Goal: Task Accomplishment & Management: Manage account settings

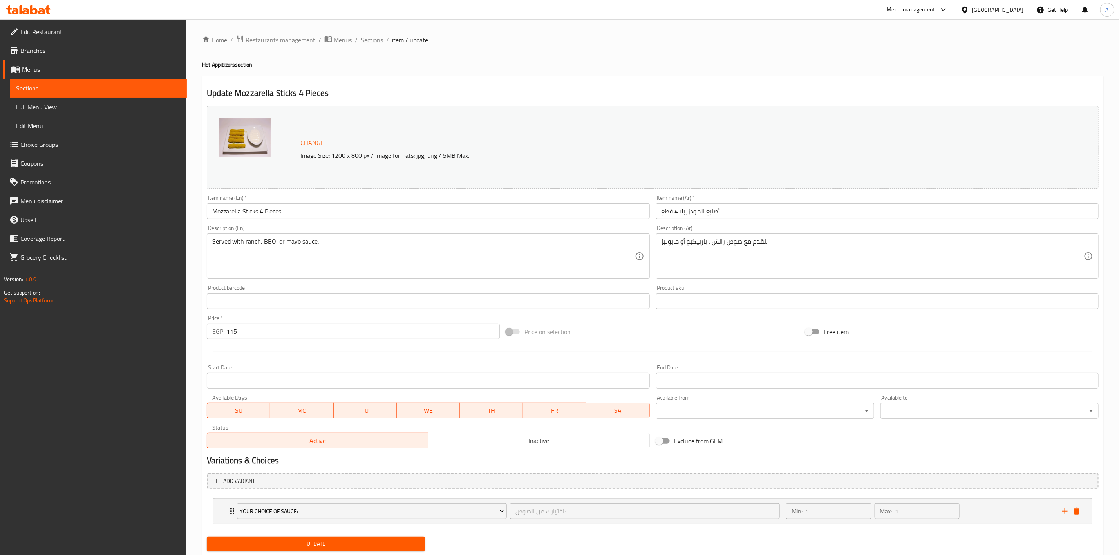
click at [370, 40] on span "Sections" at bounding box center [372, 39] width 22 height 9
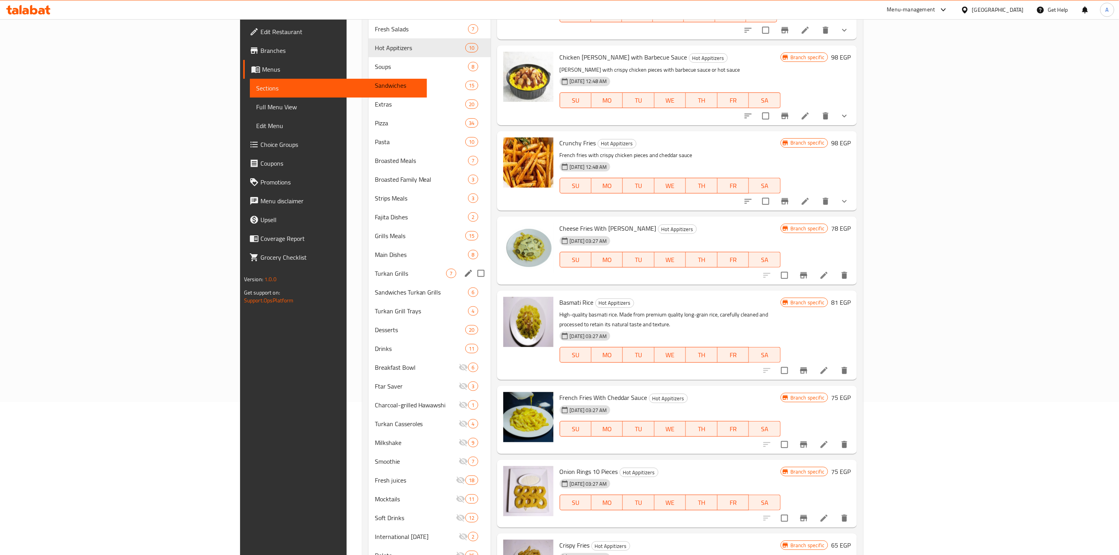
scroll to position [187, 0]
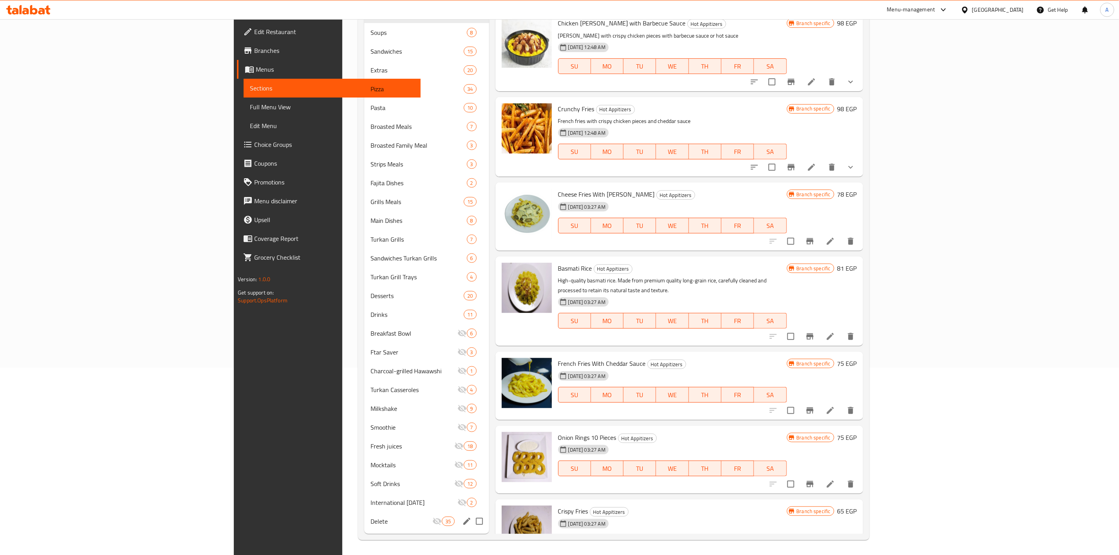
click at [471, 523] on input "Menu sections" at bounding box center [479, 521] width 16 height 16
checkbox input "true"
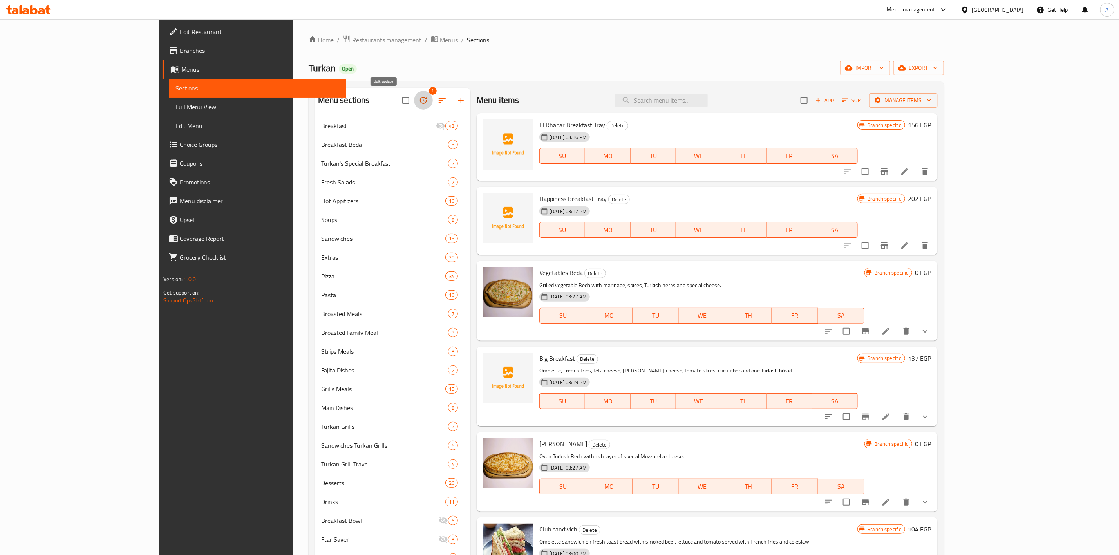
click at [420, 99] on icon "button" at bounding box center [423, 100] width 7 height 7
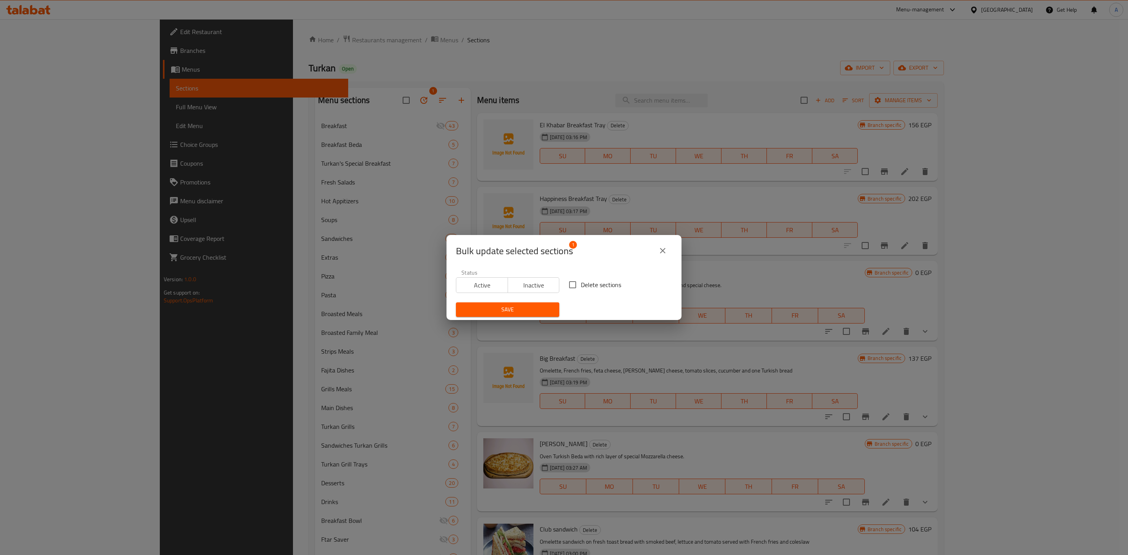
click at [571, 287] on input "Delete sections" at bounding box center [572, 285] width 16 height 16
checkbox input "true"
click at [543, 302] on button "Save" at bounding box center [507, 309] width 103 height 14
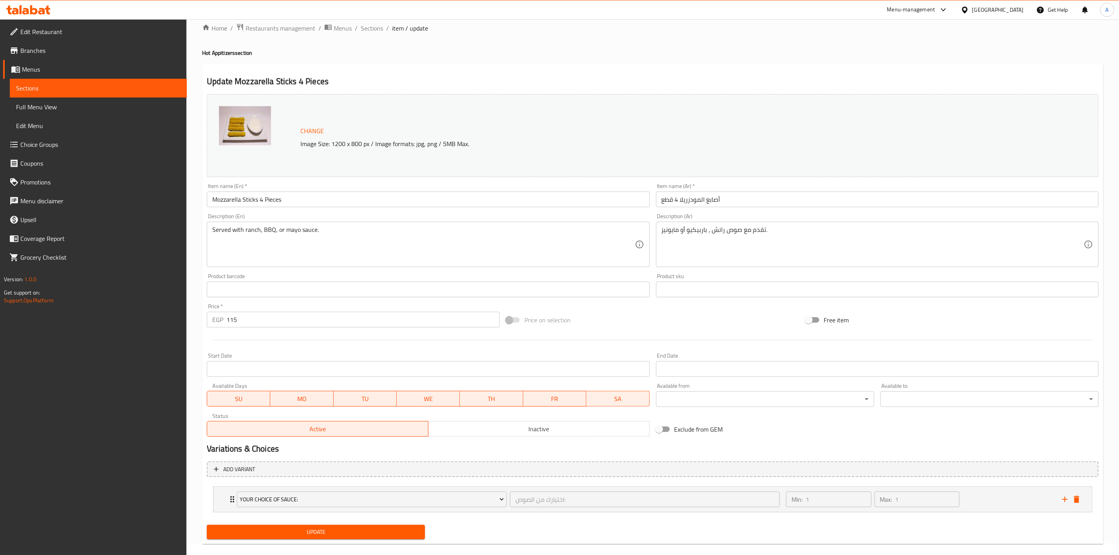
scroll to position [23, 0]
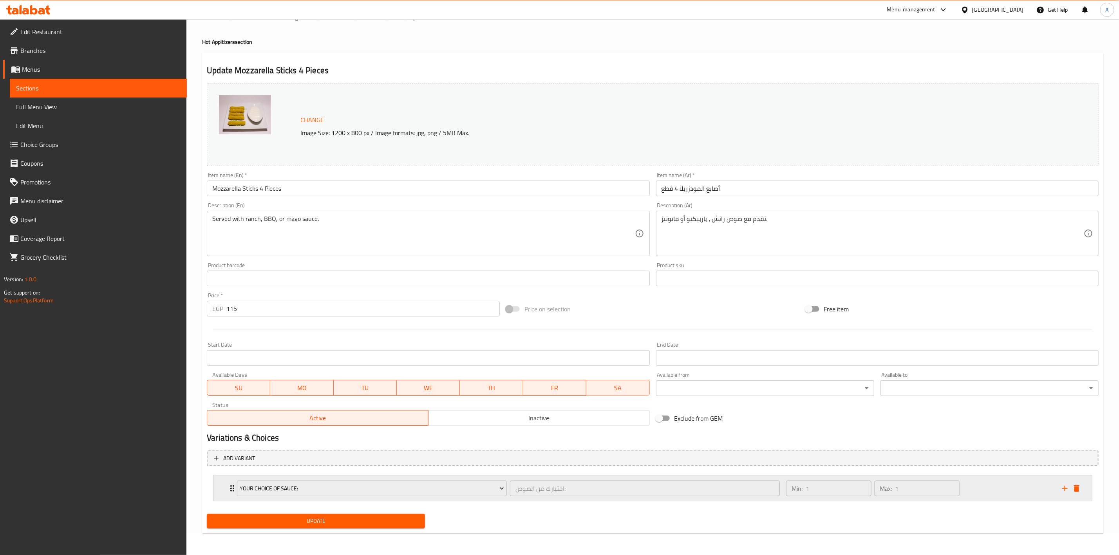
click at [987, 481] on div "Min: 1 ​ Max: 1 ​" at bounding box center [919, 488] width 276 height 25
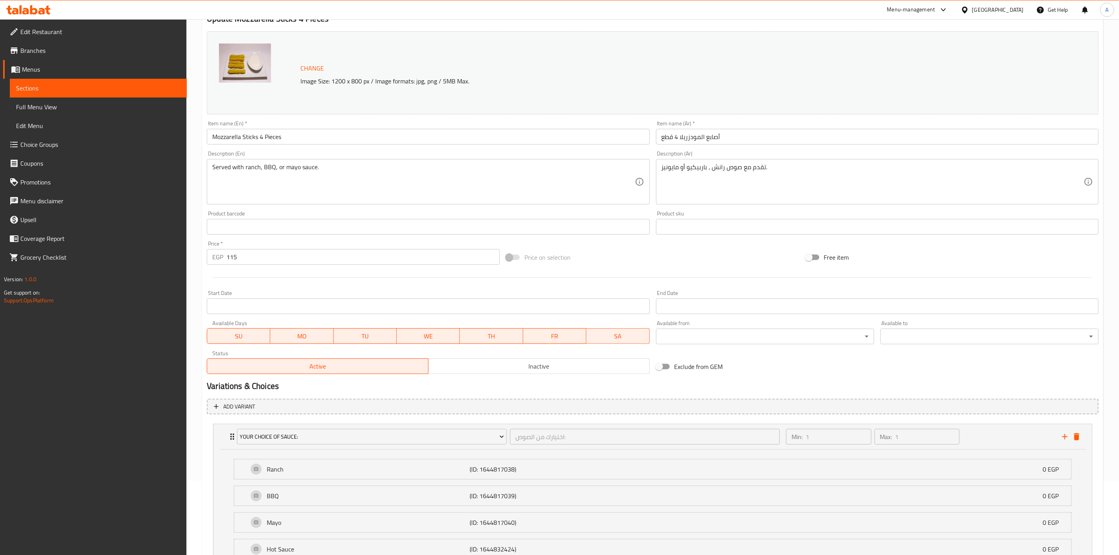
scroll to position [140, 0]
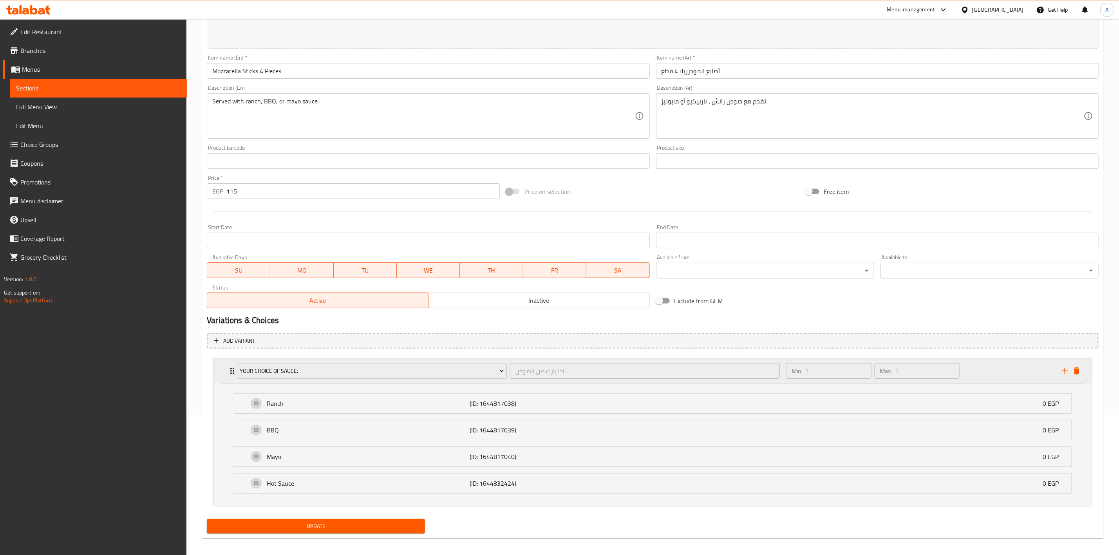
click at [1032, 368] on div "Min: 1 ​ Max: 1 ​" at bounding box center [919, 370] width 276 height 25
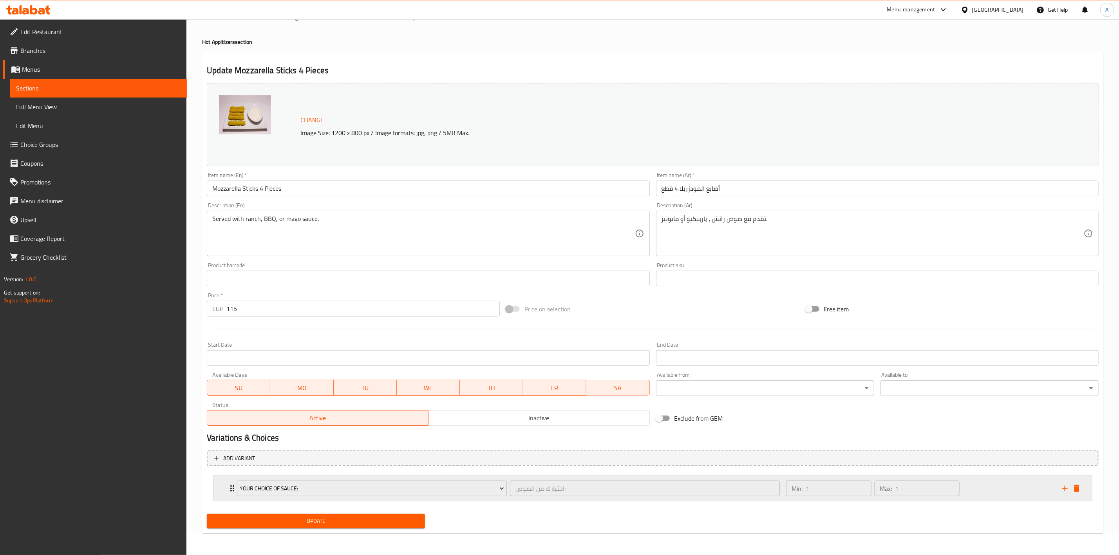
click at [1002, 493] on div "Min: 1 ​ Max: 1 ​" at bounding box center [919, 488] width 276 height 25
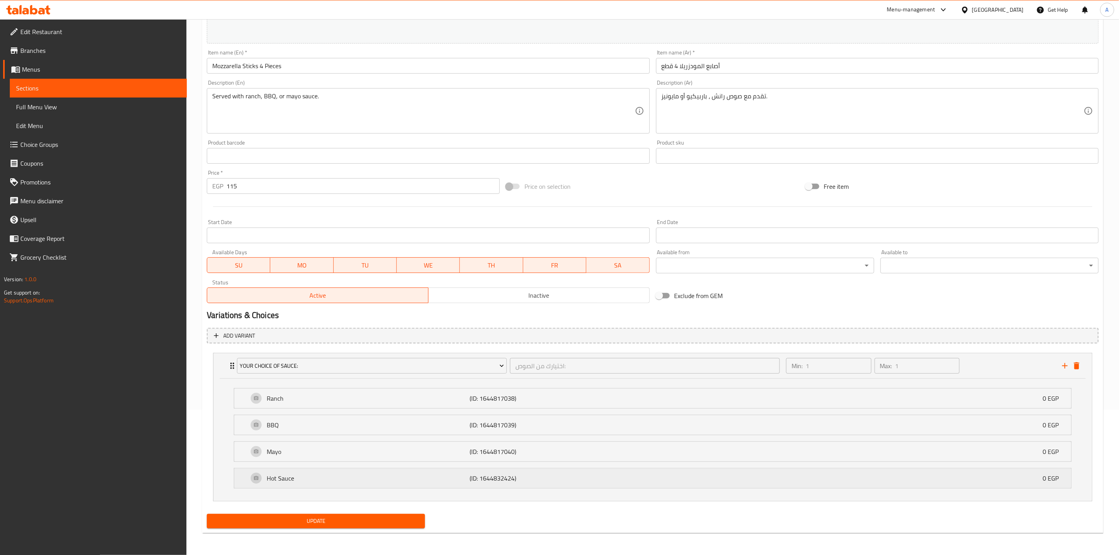
click at [604, 479] on p "(ID: 1644832424)" at bounding box center [537, 478] width 135 height 9
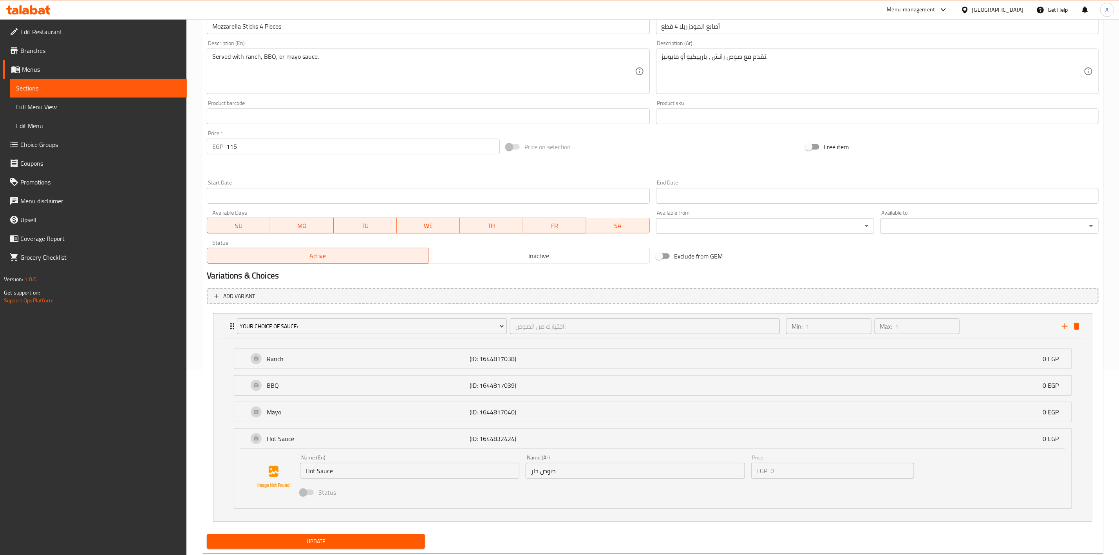
scroll to position [207, 0]
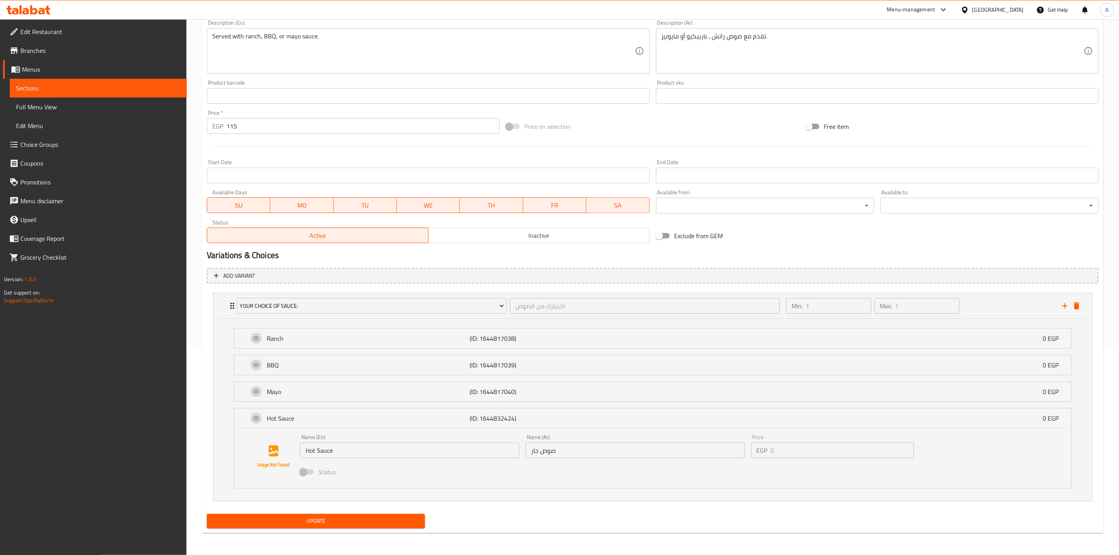
click at [70, 140] on span "Choice Groups" at bounding box center [100, 144] width 160 height 9
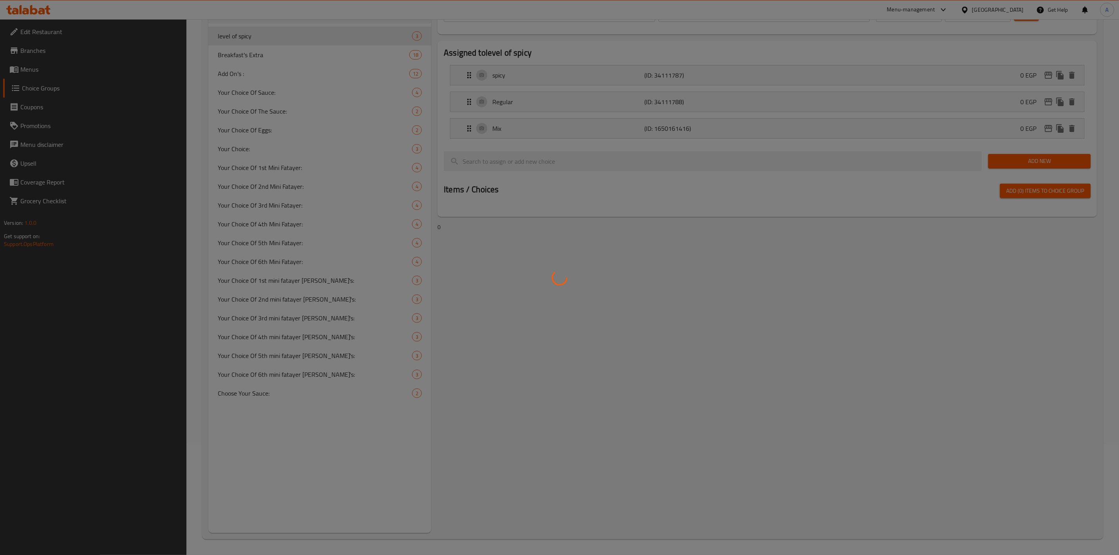
scroll to position [111, 0]
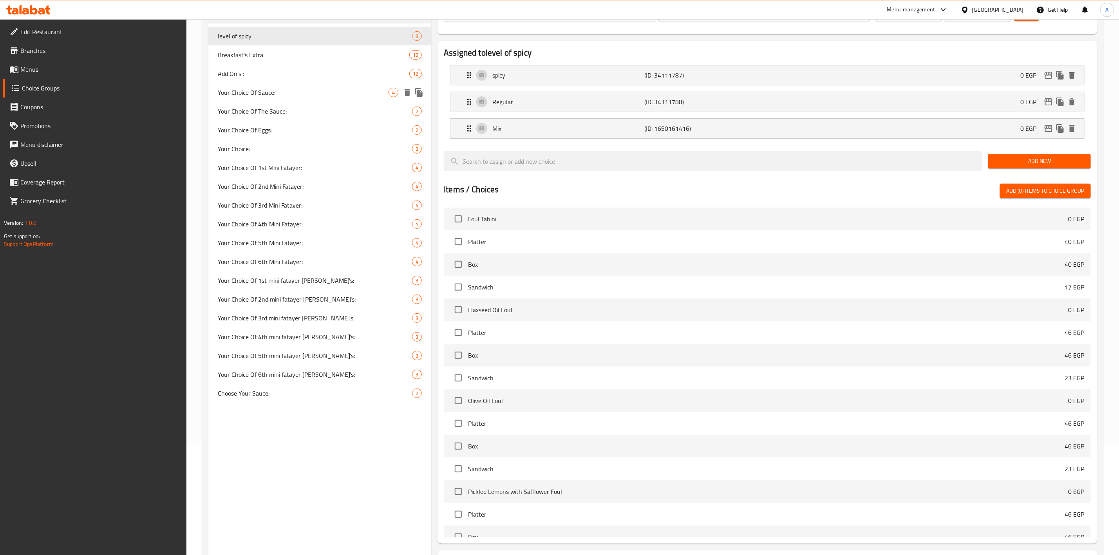
click at [287, 90] on span "Your Choice Of Sauce:" at bounding box center [303, 92] width 171 height 9
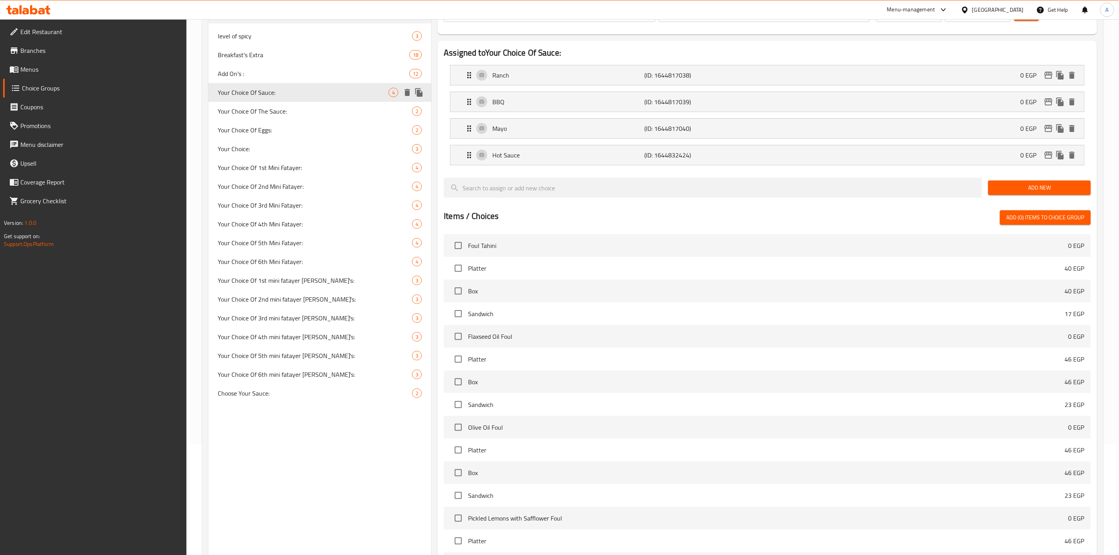
type input "Your Choice Of Sauce:"
type input "اختيارك من الصوص:"
click at [559, 73] on p "Ranch" at bounding box center [568, 75] width 152 height 9
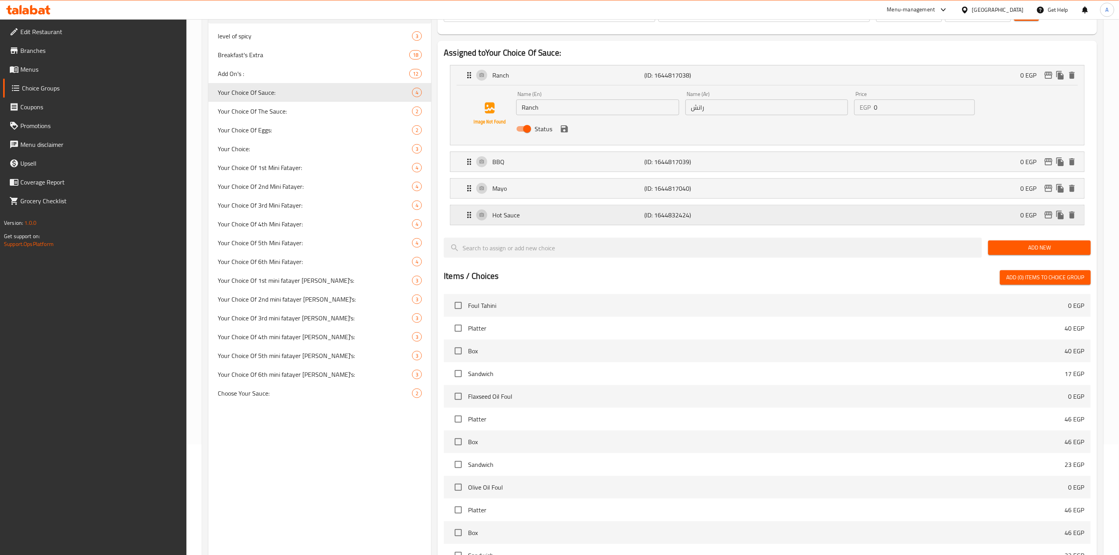
click at [598, 213] on p "Hot Sauce" at bounding box center [568, 214] width 152 height 9
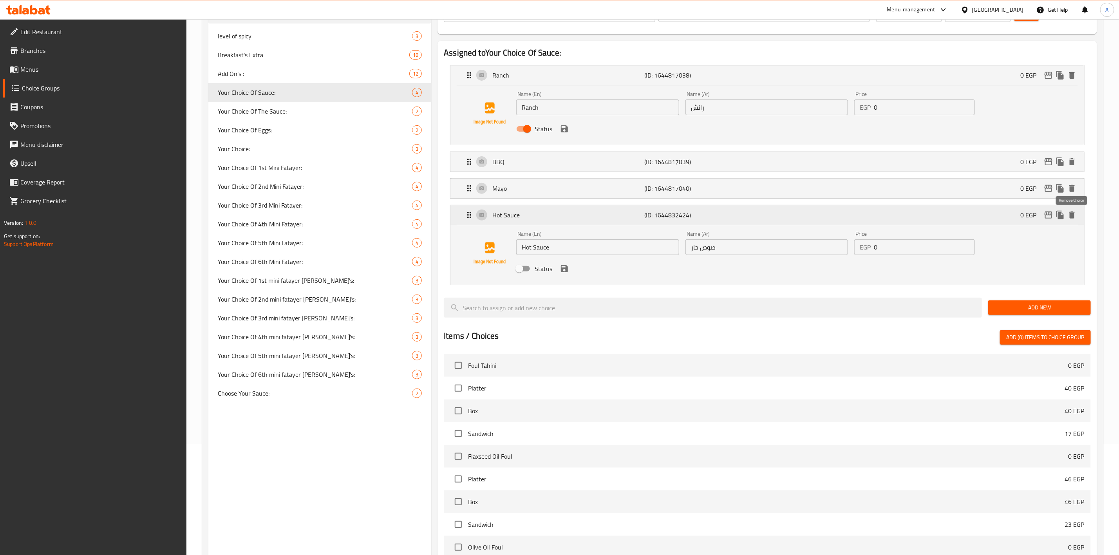
click at [1073, 216] on icon "delete" at bounding box center [1071, 215] width 5 height 7
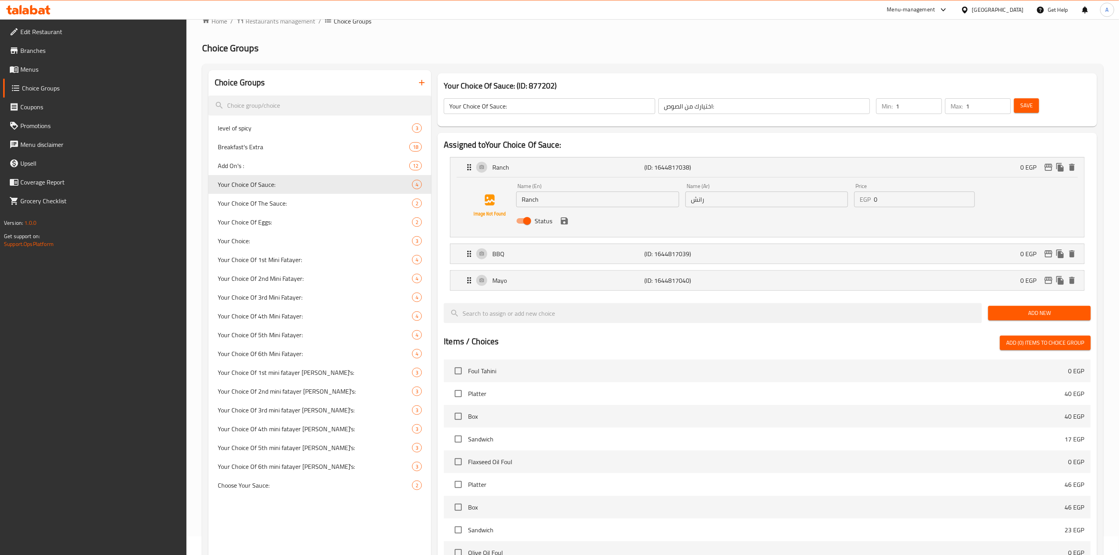
scroll to position [59, 0]
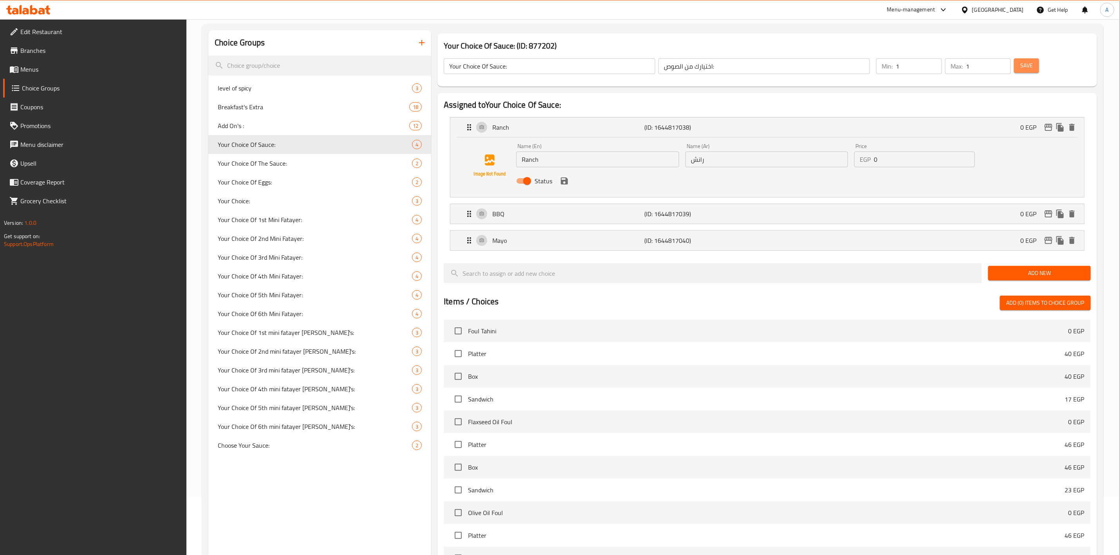
click at [1031, 67] on span "Save" at bounding box center [1026, 66] width 13 height 10
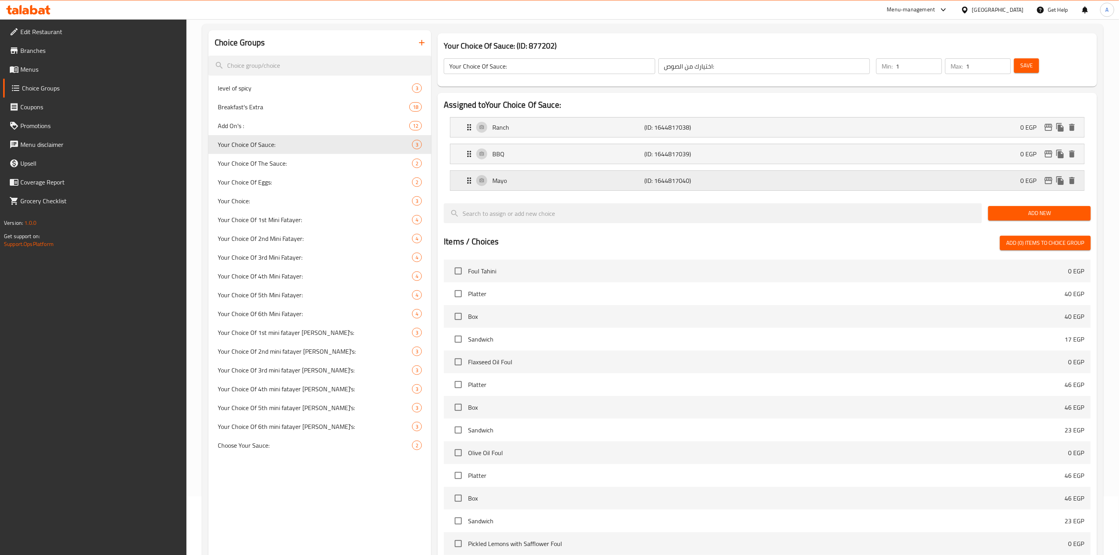
click at [524, 178] on p "Mayo" at bounding box center [568, 180] width 152 height 9
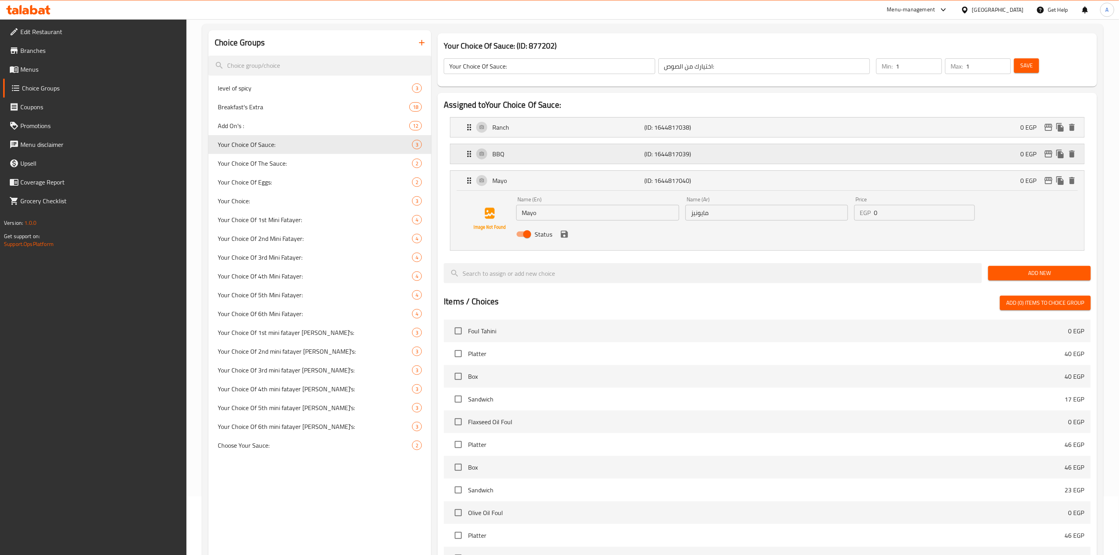
click at [535, 158] on p "BBQ" at bounding box center [568, 153] width 152 height 9
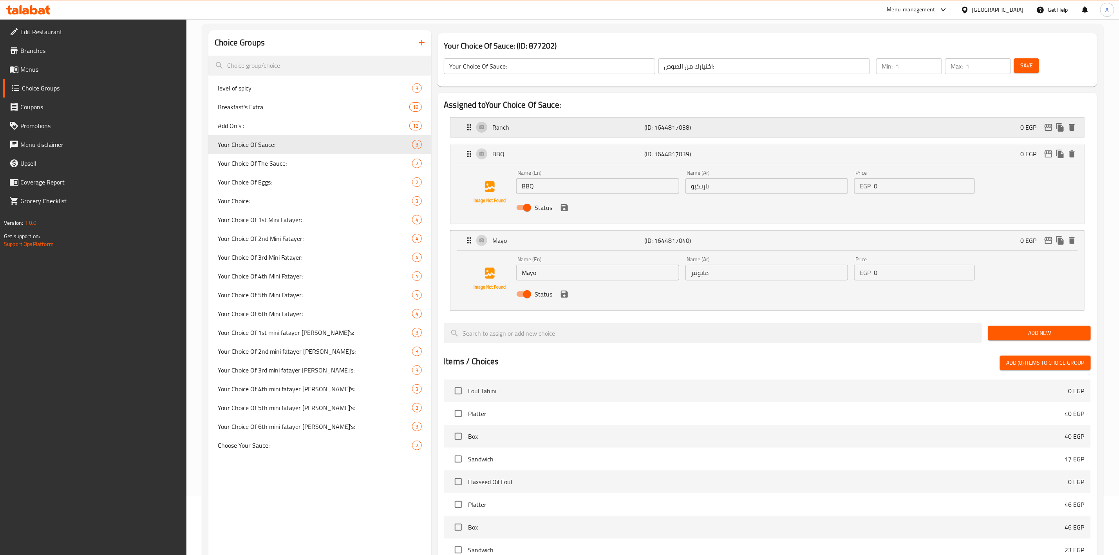
click at [533, 134] on div "Ranch (ID: 1644817038) 0 EGP" at bounding box center [770, 128] width 610 height 20
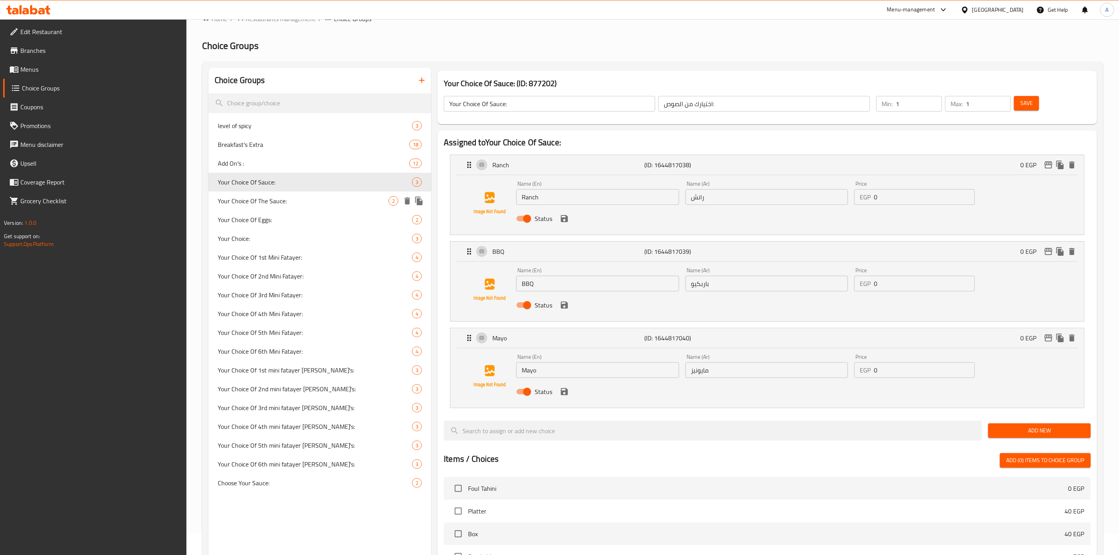
scroll to position [0, 0]
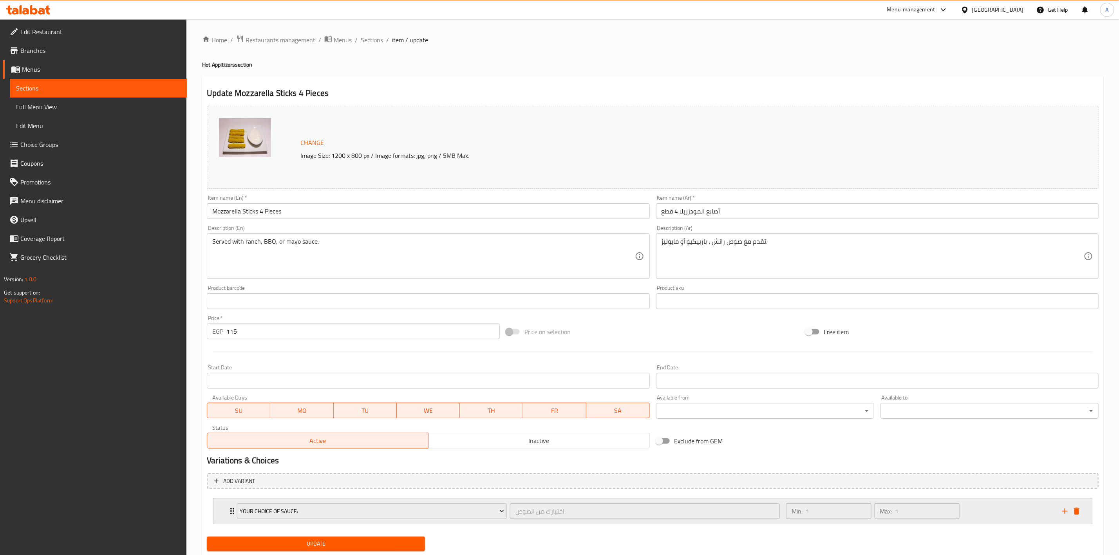
click at [1021, 512] on div "Min: 1 ​ Max: 1 ​" at bounding box center [919, 511] width 276 height 25
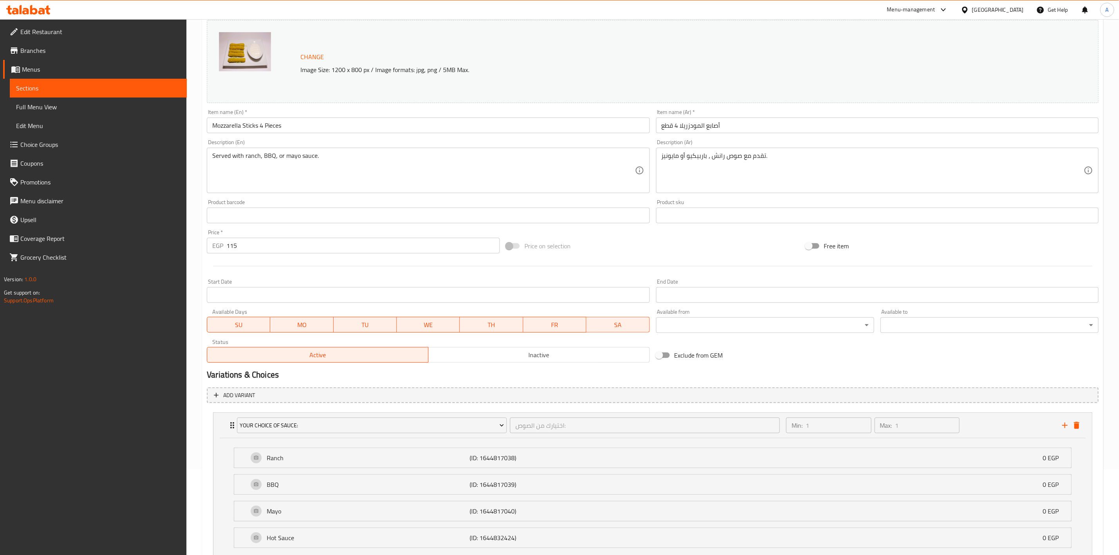
scroll to position [147, 0]
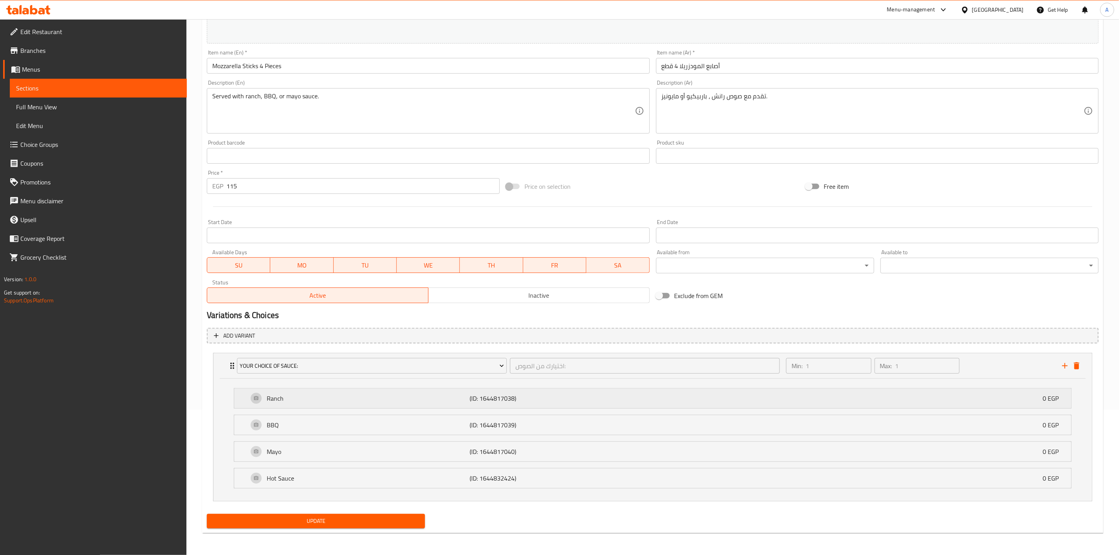
click at [437, 402] on div "Ranch (ID: 1644817038) 0 EGP" at bounding box center [655, 399] width 814 height 20
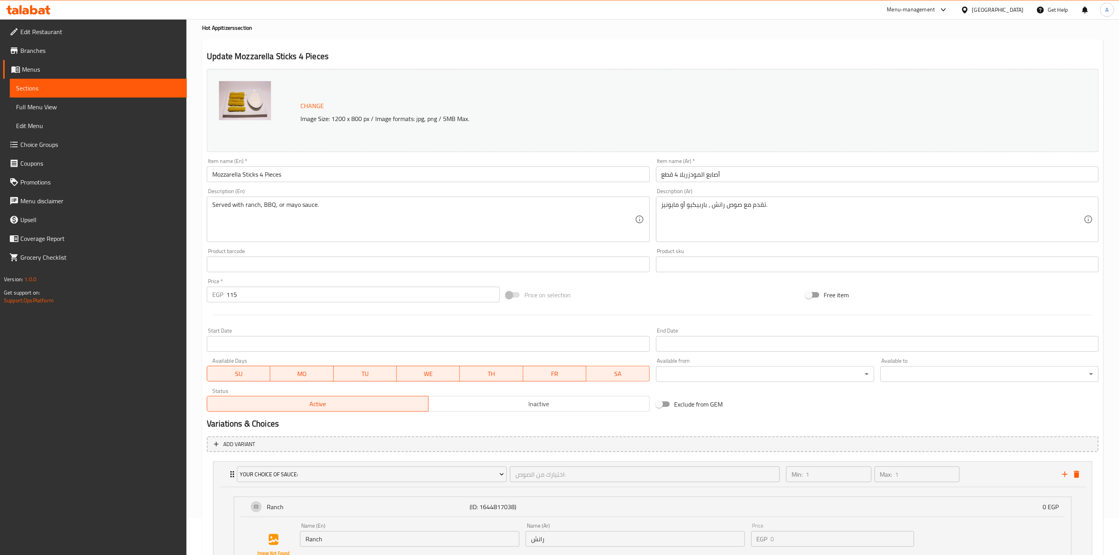
scroll to position [31, 0]
